Goal: Transaction & Acquisition: Purchase product/service

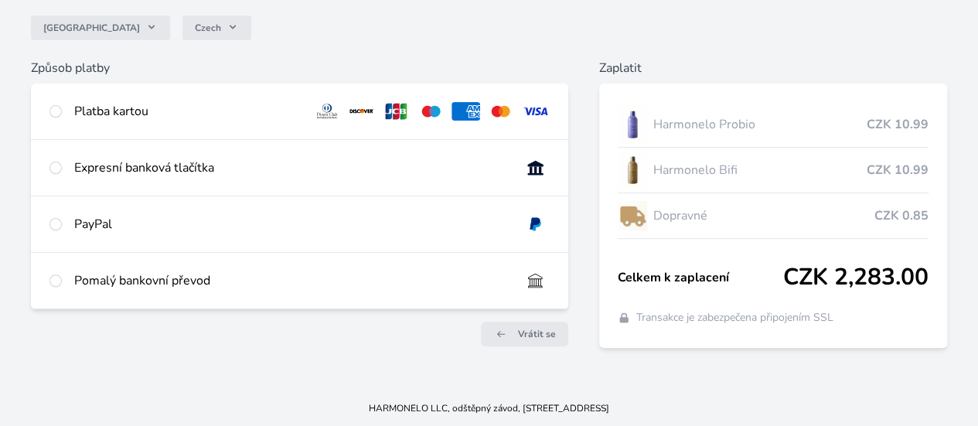
scroll to position [145, 0]
click at [62, 166] on input "radio" at bounding box center [55, 167] width 12 height 12
radio input "true"
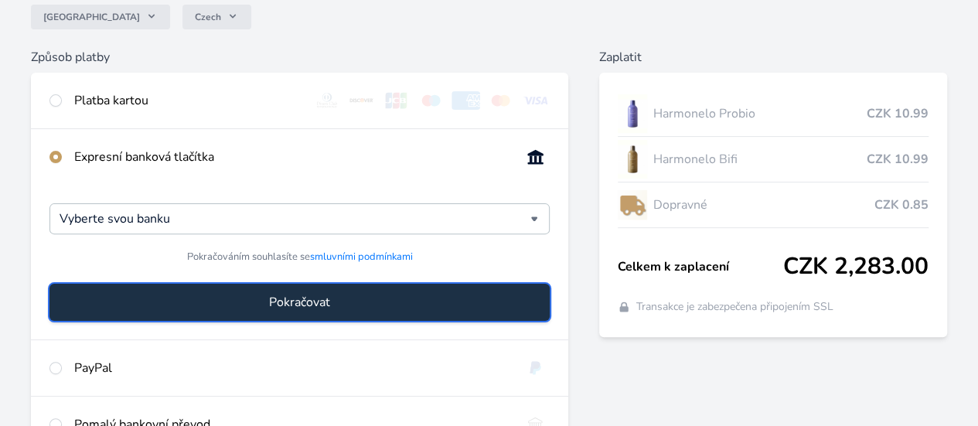
click at [305, 312] on button "Pokračovat" at bounding box center [299, 302] width 500 height 37
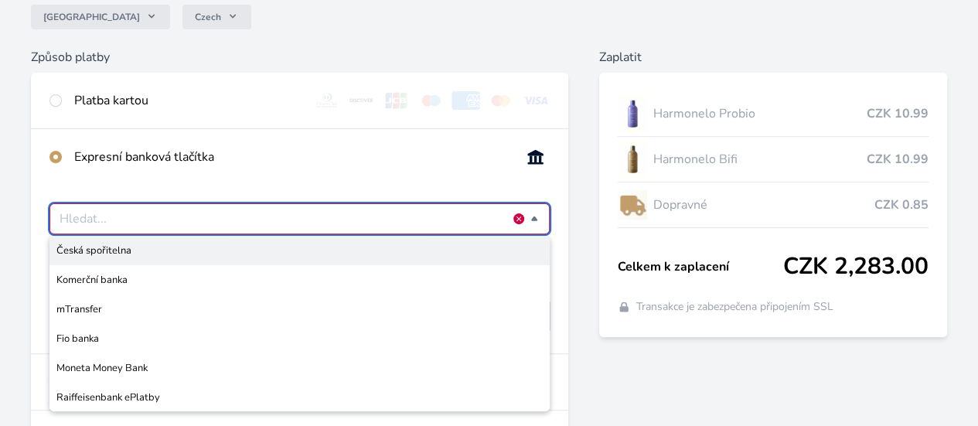
click at [304, 258] on span "Česká spořitelna" at bounding box center [299, 250] width 486 height 15
type input "Česká spořitelna"
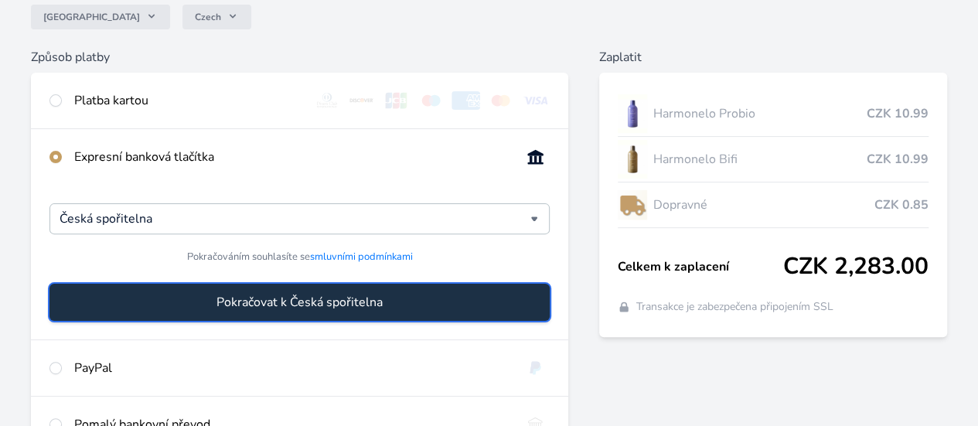
click at [329, 311] on span "Pokračovat k Česká spořitelna" at bounding box center [299, 302] width 166 height 19
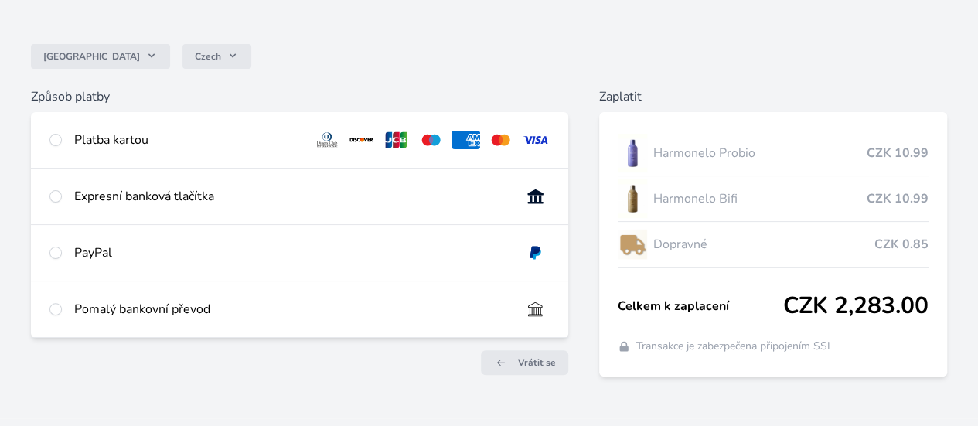
scroll to position [145, 0]
